Goal: Information Seeking & Learning: Learn about a topic

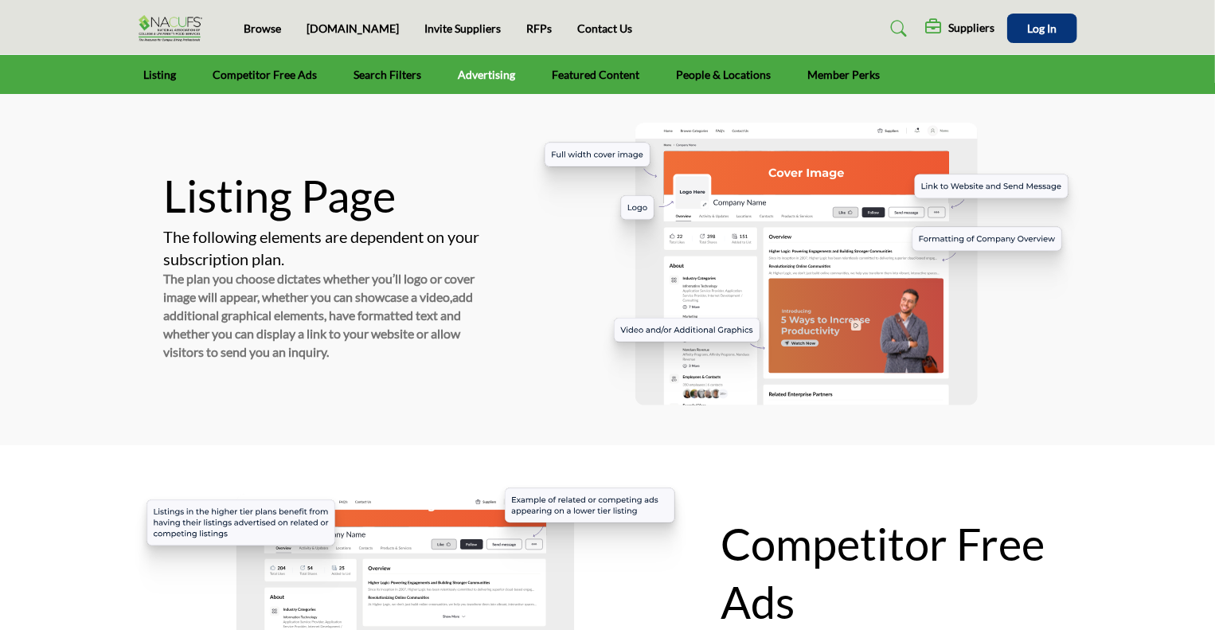
click at [487, 70] on link "Advertising" at bounding box center [487, 74] width 68 height 39
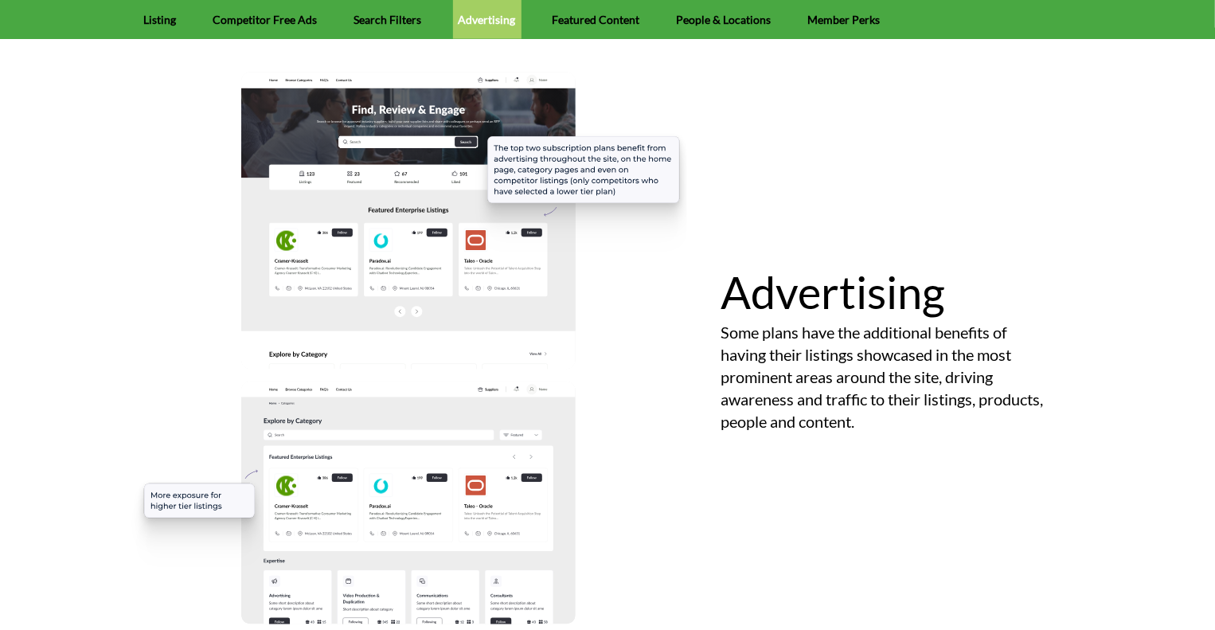
scroll to position [1200, 0]
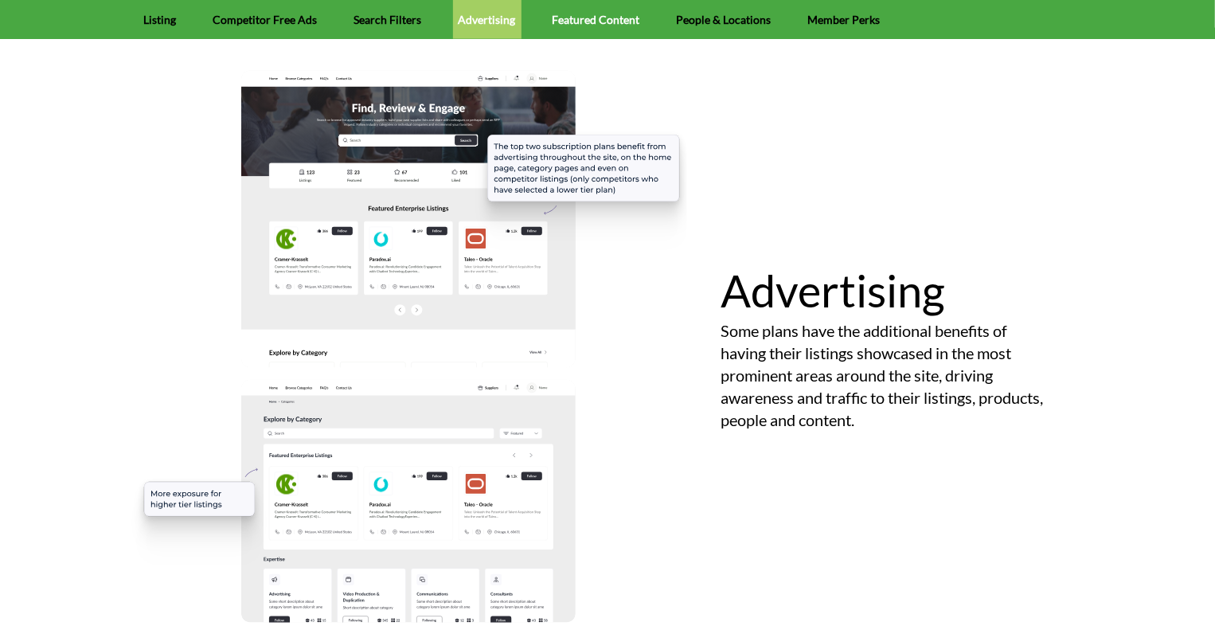
click at [608, 11] on link "Featured Content" at bounding box center [596, 19] width 99 height 39
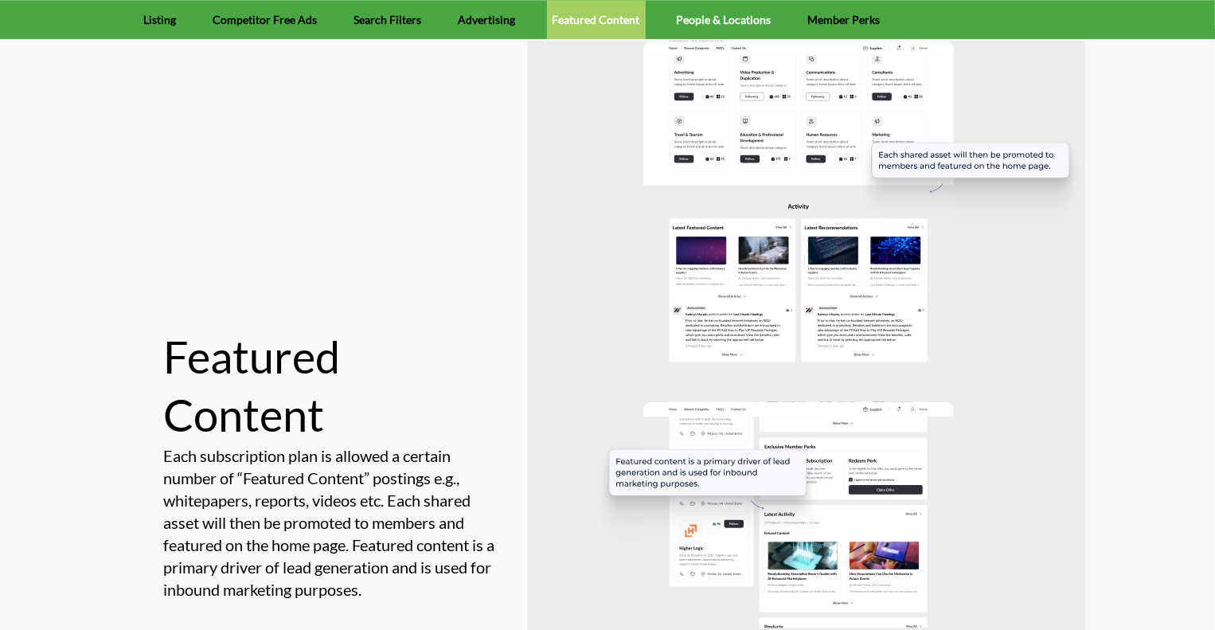
click at [696, 21] on link "People & Locations" at bounding box center [724, 19] width 106 height 39
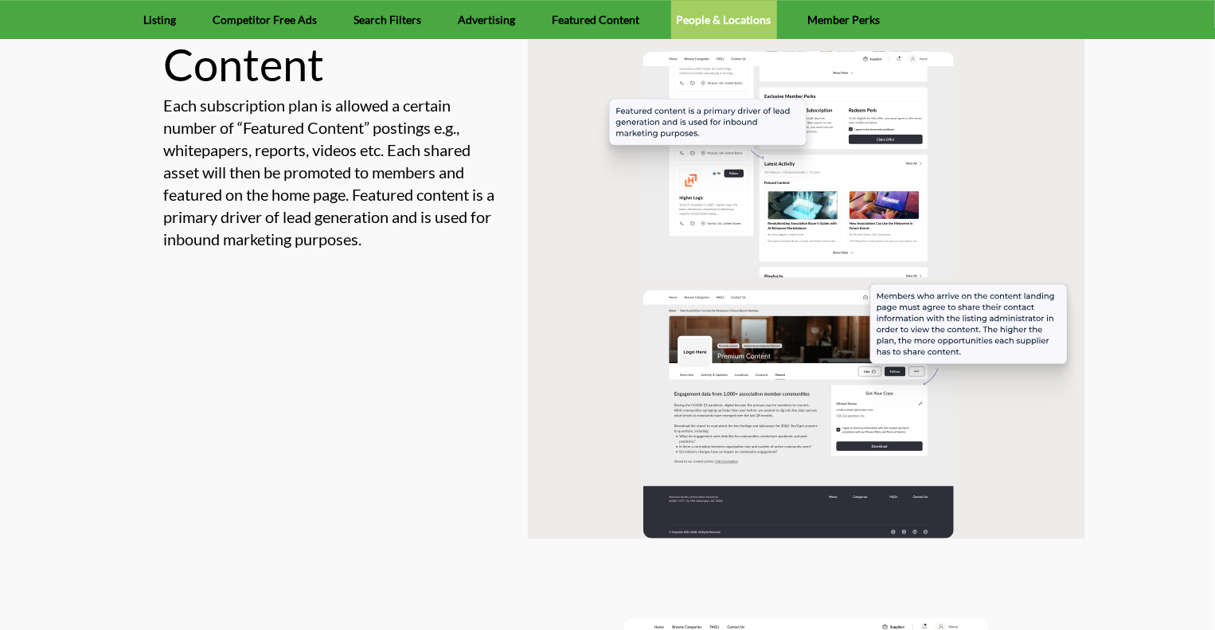
scroll to position [2244, 0]
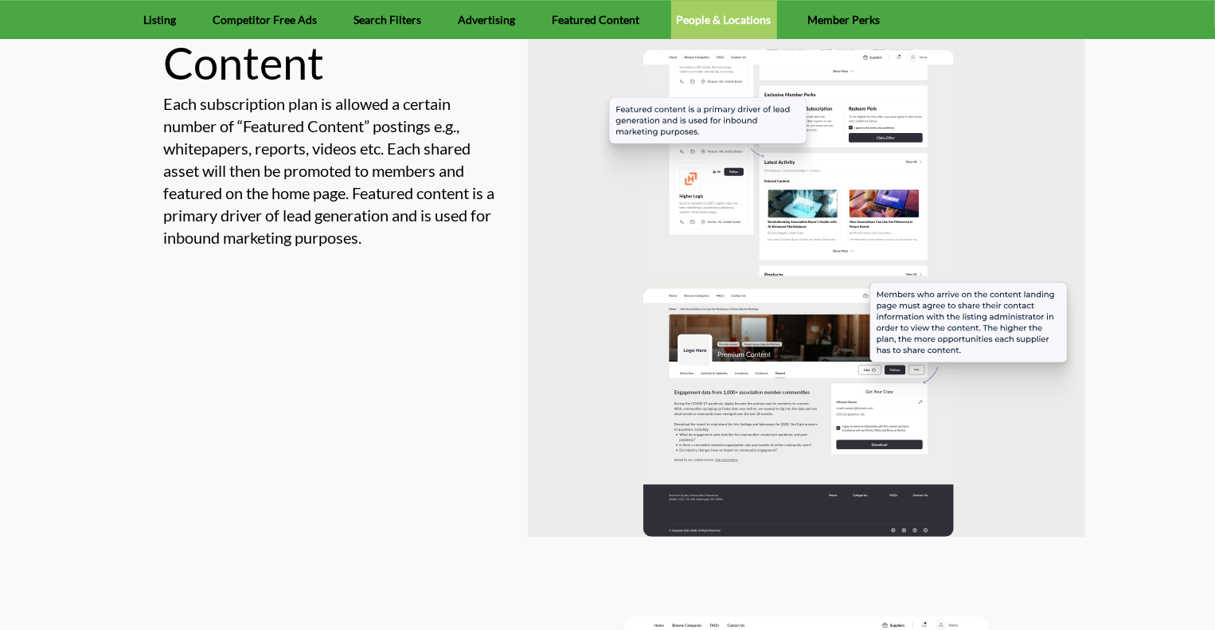
click at [787, 17] on ul "Listing Competitor Free Ads Search Filters Advertising Featured Content People …" at bounding box center [608, 19] width 939 height 39
click at [803, 17] on link "Member Perks" at bounding box center [845, 19] width 84 height 39
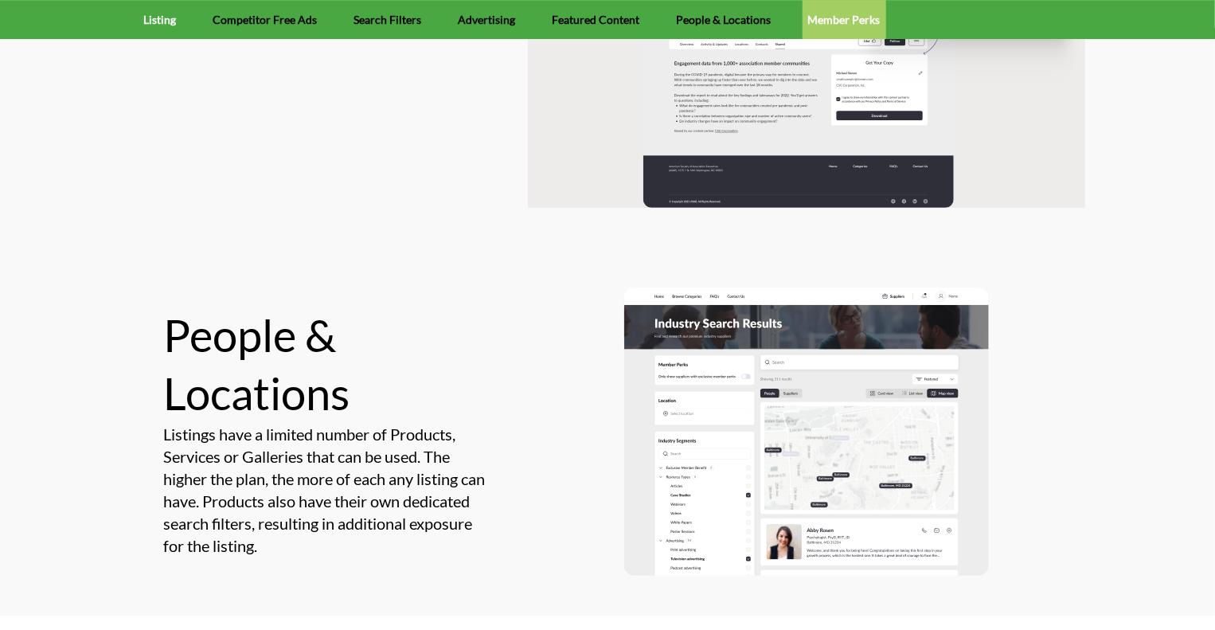
click at [162, 28] on link "Listing" at bounding box center [161, 19] width 44 height 39
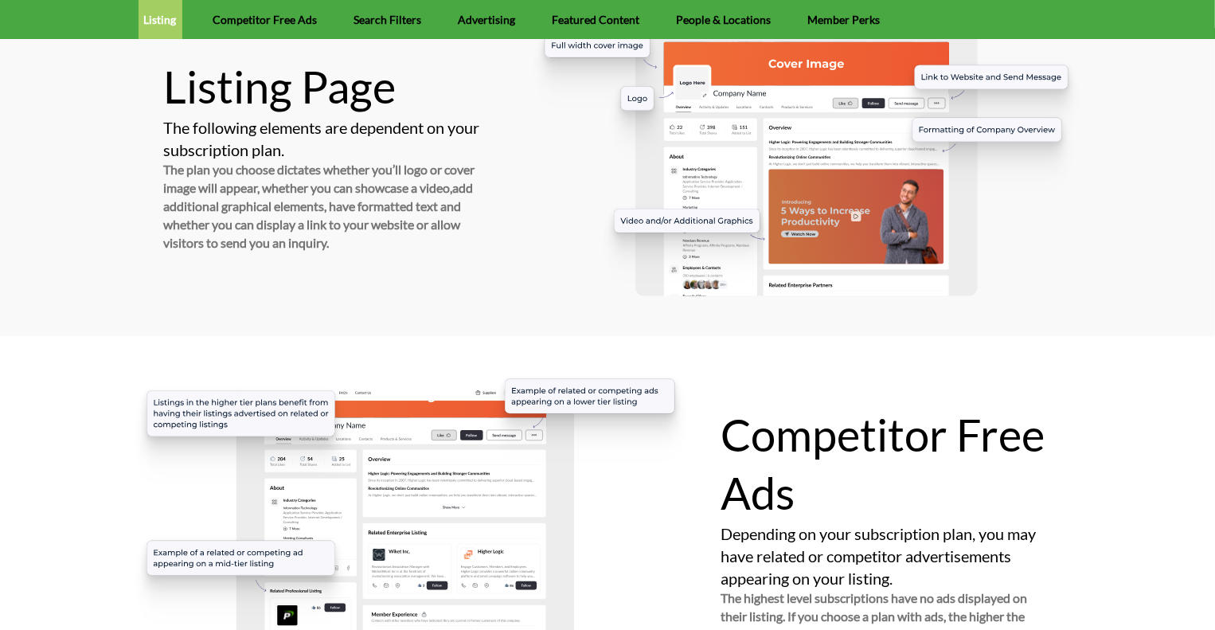
scroll to position [83, 0]
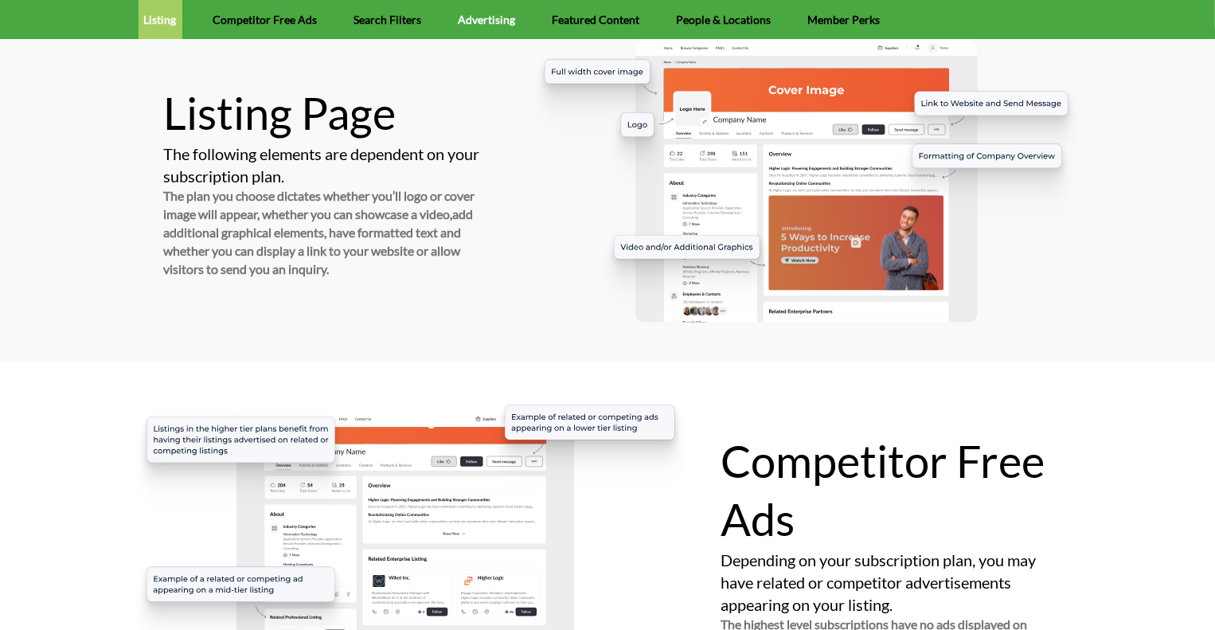
click at [475, 16] on link "Advertising" at bounding box center [487, 19] width 68 height 39
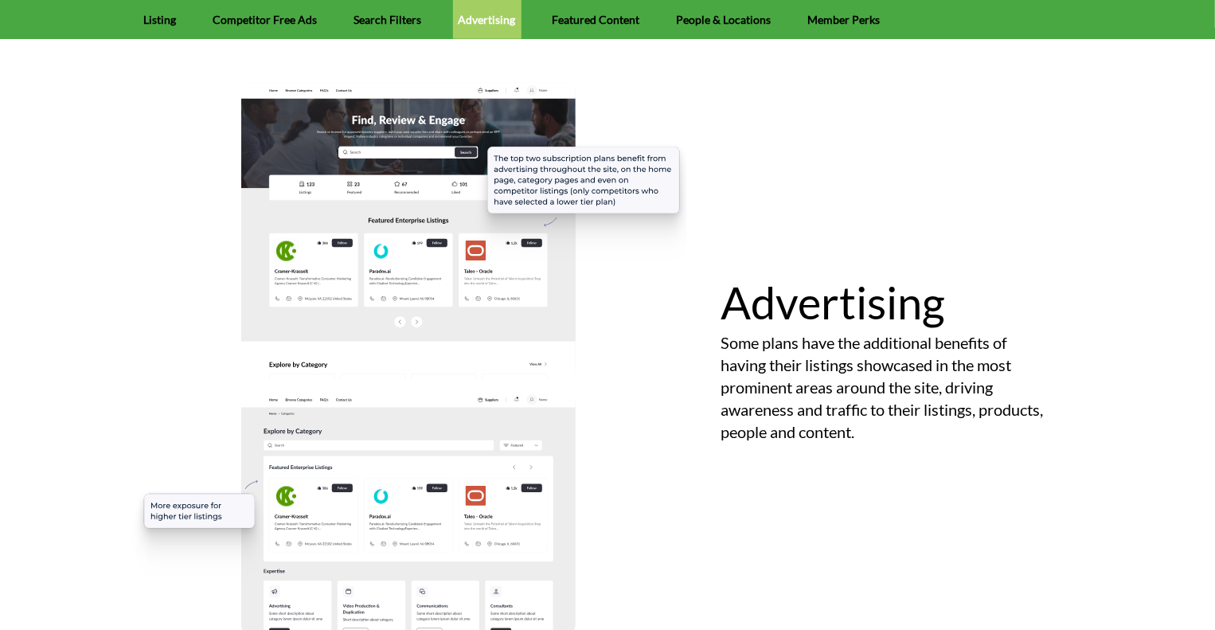
scroll to position [1200, 0]
